Goal: Transaction & Acquisition: Purchase product/service

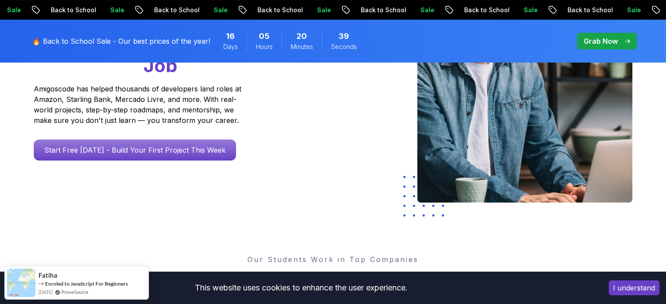
scroll to position [173, 0]
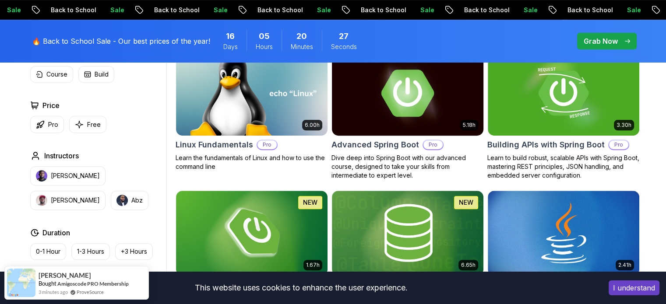
scroll to position [288, 0]
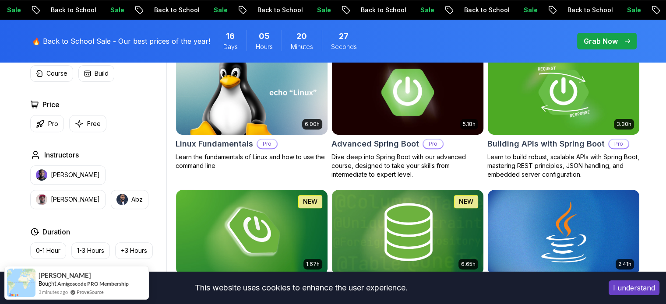
click at [396, 118] on img at bounding box center [407, 92] width 159 height 89
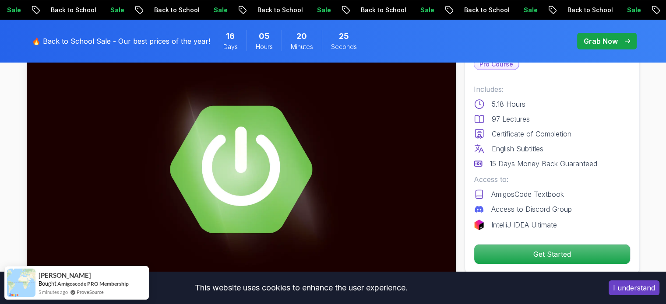
scroll to position [129, 0]
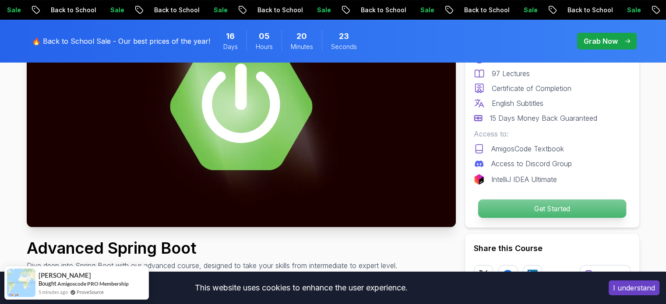
click at [512, 215] on p "Get Started" at bounding box center [552, 209] width 148 height 18
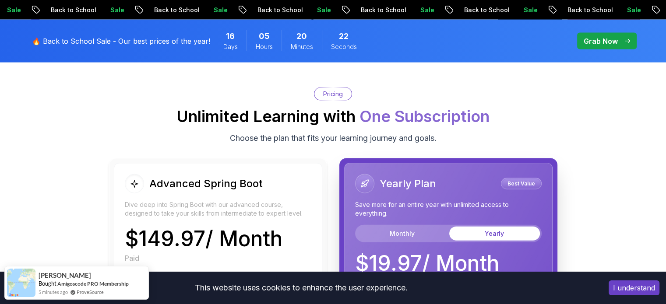
scroll to position [1909, 0]
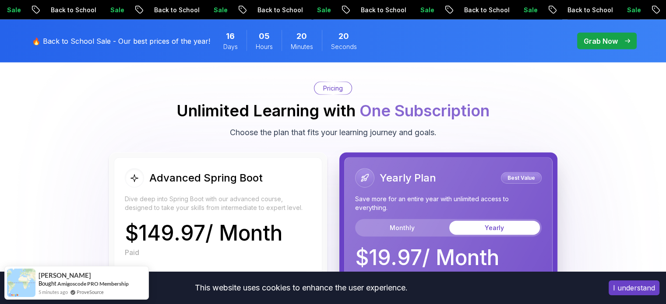
click at [464, 77] on body "Sale Back to School Sale Back to School Sale Back to School Sale Back to School…" at bounding box center [333, 96] width 666 height 4010
